Goal: Find specific page/section: Find specific page/section

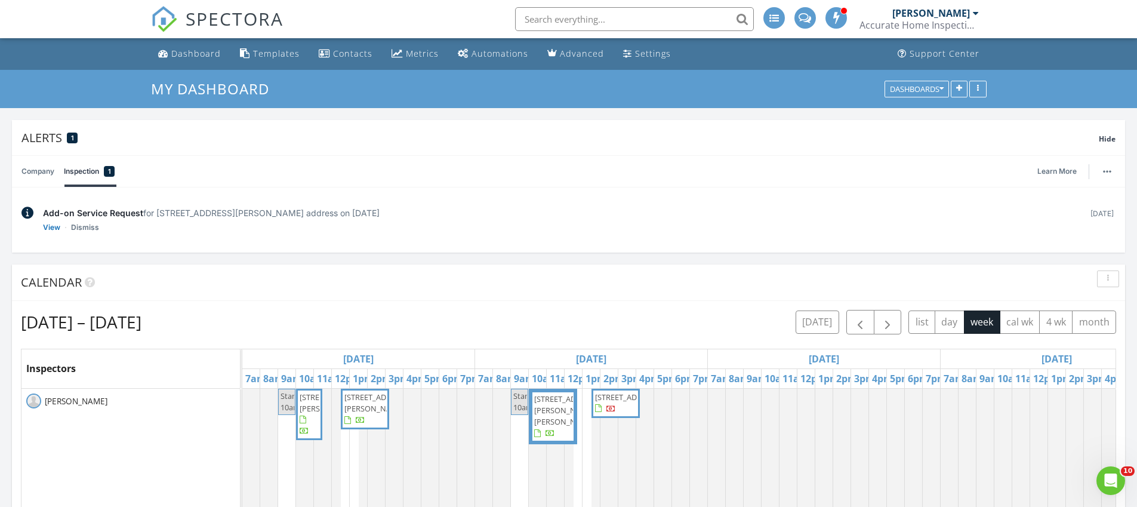
scroll to position [1117, 1138]
click at [186, 54] on div "Dashboard" at bounding box center [196, 53] width 50 height 11
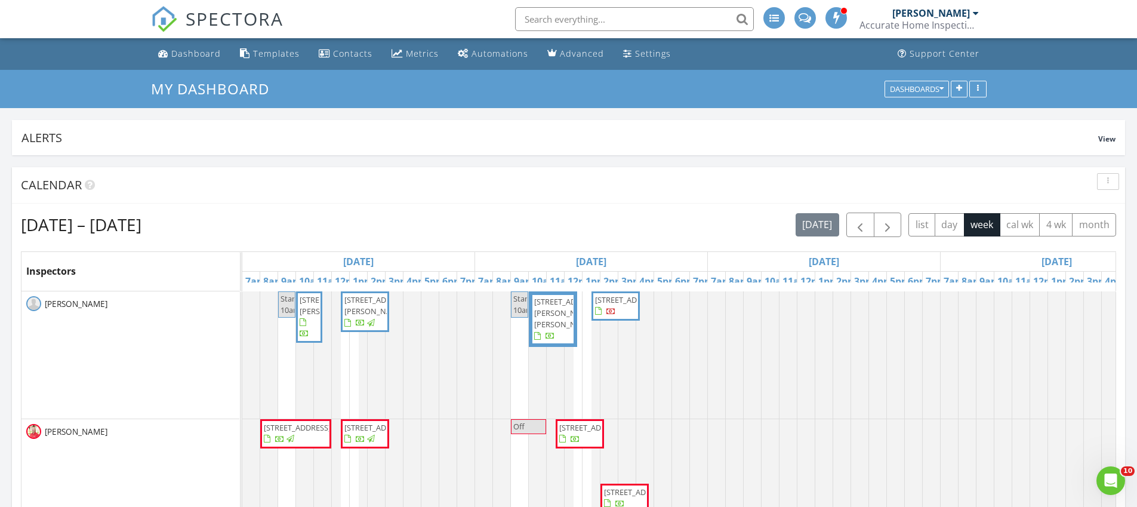
click at [556, 24] on input "text" at bounding box center [634, 19] width 239 height 24
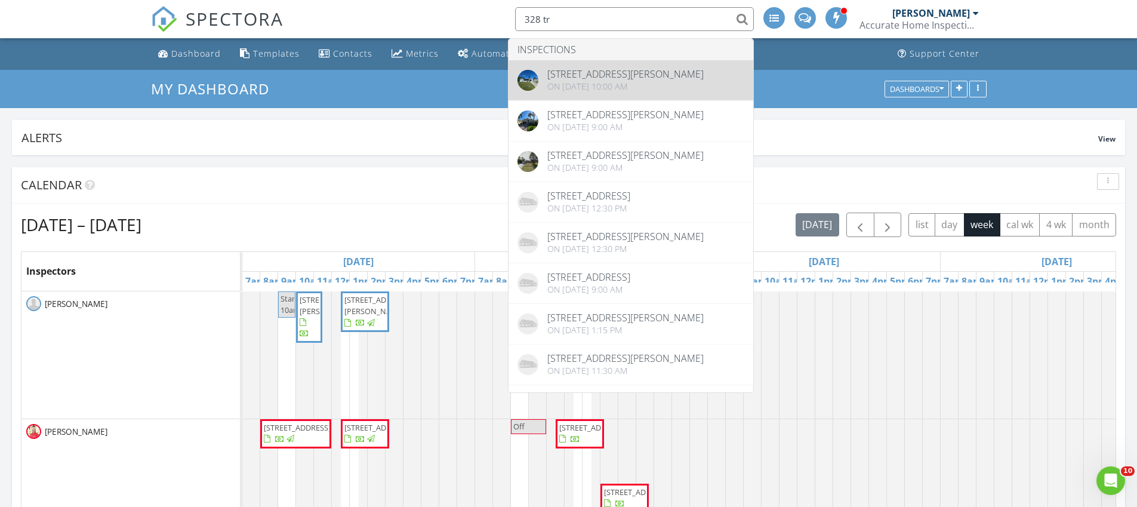
type input "328 tr"
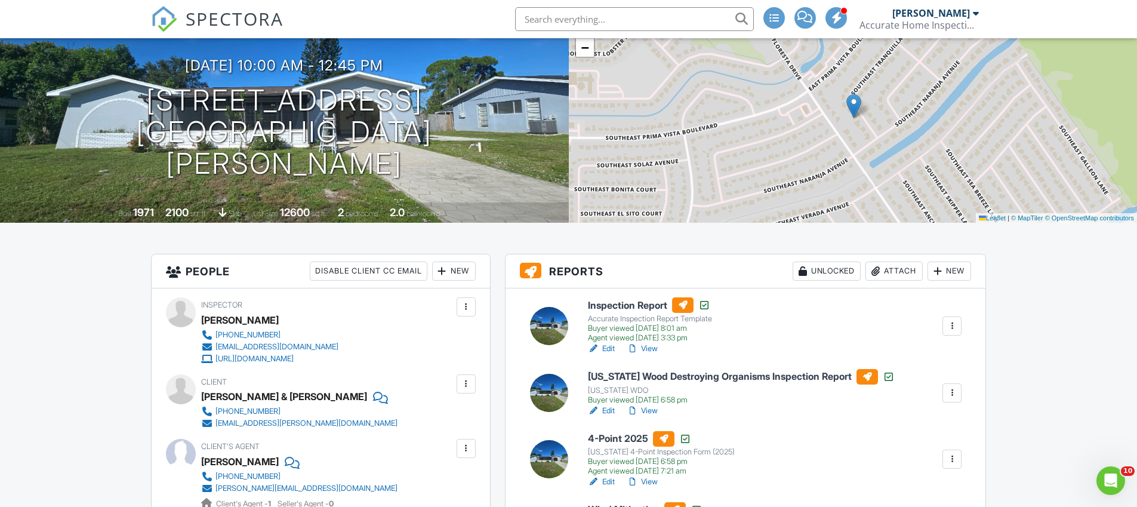
scroll to position [127, 0]
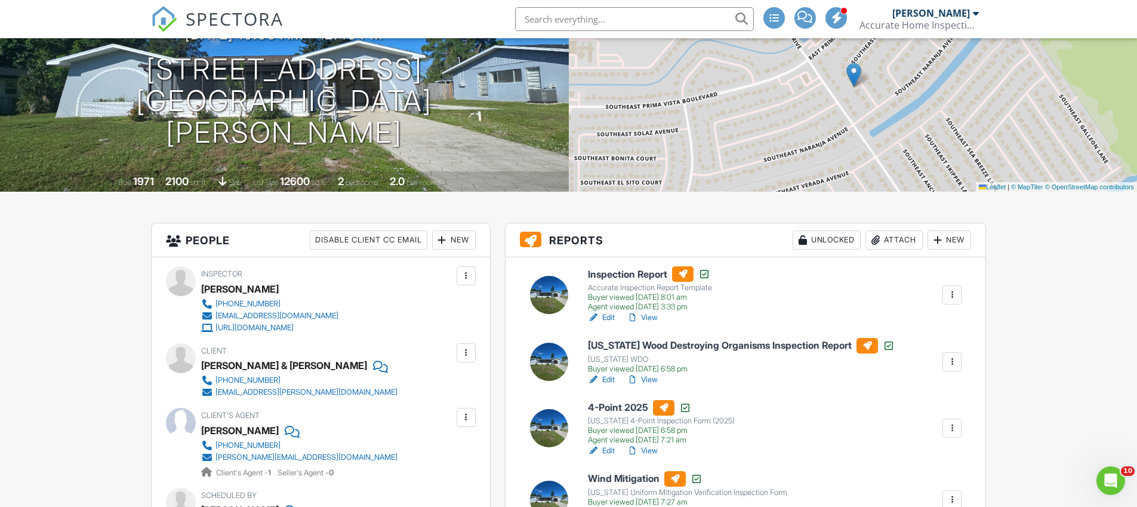
click at [648, 452] on link "View" at bounding box center [642, 451] width 31 height 12
